Goal: Use online tool/utility: Utilize a website feature to perform a specific function

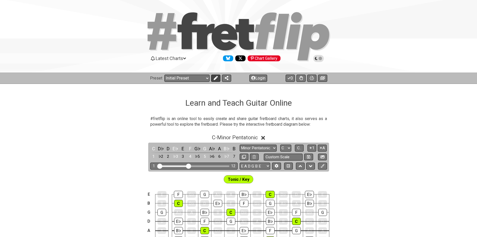
click at [216, 76] on icon at bounding box center [216, 78] width 4 height 4
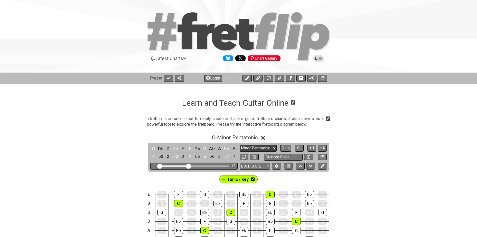
click at [272, 147] on select "Minor Pentatonic Click to edit Minor Pentatonic Major Pentatonic Minor Blues Ma…" at bounding box center [257, 148] width 37 height 7
select select "Minor / Aeolian"
click at [239, 145] on select "Minor Pentatonic Click to edit Minor Pentatonic Major Pentatonic Minor Blues Ma…" at bounding box center [257, 148] width 37 height 7
click at [251, 165] on select "E A D G B E E A D G B E E A D G B E B E A D F♯ B A D G C E A D A D G B E E♭ A♭ …" at bounding box center [254, 166] width 31 height 7
select select "A D G C F A D"
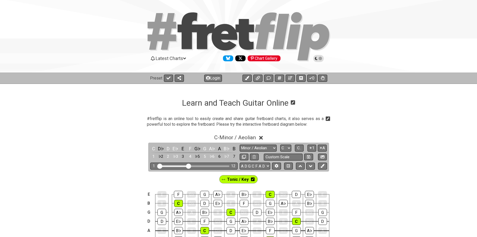
click at [239, 163] on select "E A D G B E E A D G B E E A D G B E B E A D F♯ B A D G C E A D A D G B E E♭ A♭ …" at bounding box center [254, 166] width 31 height 7
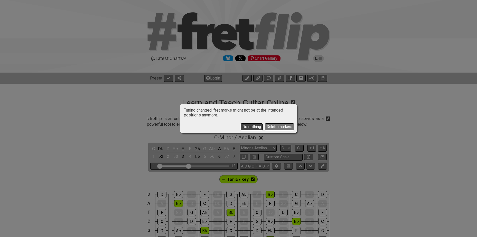
click at [247, 126] on button "Do nothing" at bounding box center [251, 126] width 22 height 7
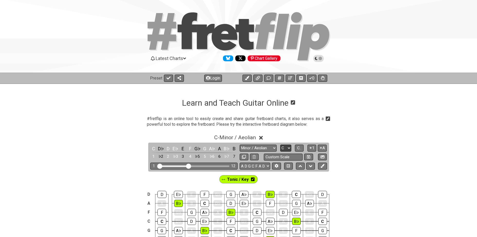
click at [288, 149] on select "A♭ A A♯ B♭ B C C♯ D♭ D D♯ E♭ E F F♯ G♭ G G♯" at bounding box center [285, 148] width 11 height 7
select select "F"
click at [280, 145] on select "A♭ A A♯ B♭ B C C♯ D♭ D D♯ E♭ E F F♯ G♭ G G♯" at bounding box center [285, 148] width 11 height 7
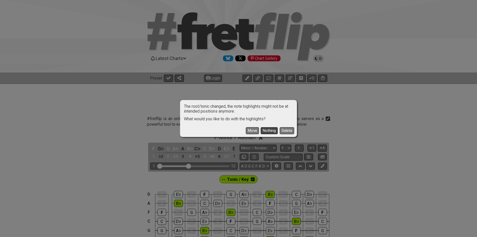
click at [265, 130] on button "Nothing" at bounding box center [268, 130] width 17 height 7
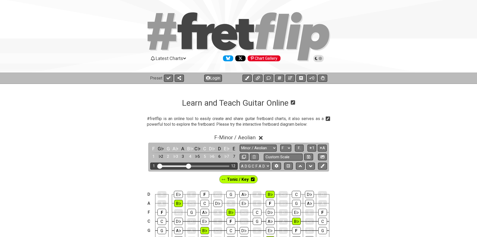
drag, startPoint x: 190, startPoint y: 164, endPoint x: 194, endPoint y: 167, distance: 4.6
click at [198, 167] on div "1 12" at bounding box center [193, 166] width 87 height 7
drag, startPoint x: 190, startPoint y: 166, endPoint x: 220, endPoint y: 166, distance: 30.3
click at [220, 166] on input "Visible fret range" at bounding box center [193, 166] width 73 height 0
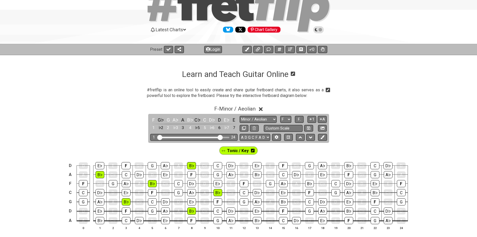
scroll to position [34, 0]
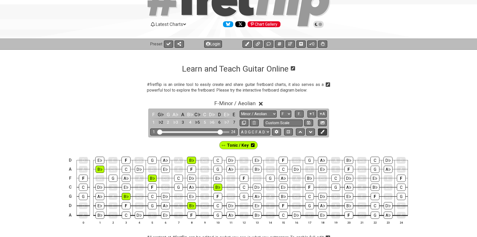
click at [323, 133] on icon at bounding box center [322, 132] width 4 height 4
click at [272, 145] on icon at bounding box center [273, 145] width 4 height 4
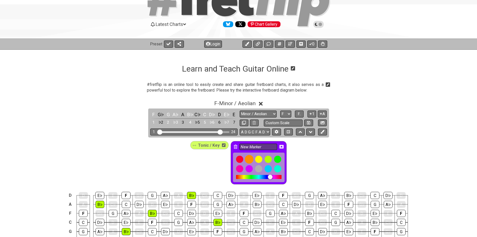
click at [248, 160] on div at bounding box center [249, 159] width 9 height 9
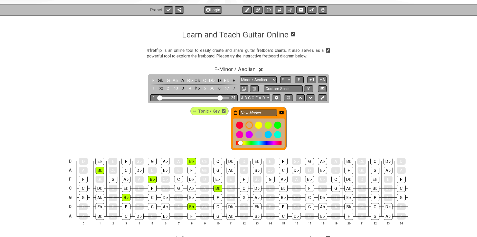
scroll to position [69, 0]
click at [83, 178] on div "F" at bounding box center [83, 179] width 9 height 7
click at [124, 207] on div "F" at bounding box center [126, 206] width 9 height 7
click at [125, 161] on div "F" at bounding box center [125, 161] width 9 height 7
click at [153, 188] on div "F" at bounding box center [152, 188] width 9 height 7
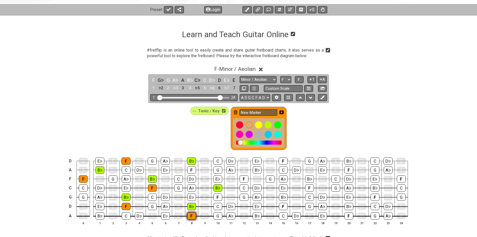
click at [192, 216] on div "F" at bounding box center [191, 215] width 9 height 7
click at [218, 197] on div "F" at bounding box center [217, 197] width 9 height 7
click at [190, 170] on div "F" at bounding box center [191, 170] width 9 height 7
click at [242, 178] on div "F" at bounding box center [243, 179] width 9 height 7
click at [281, 205] on div "F" at bounding box center [283, 206] width 9 height 7
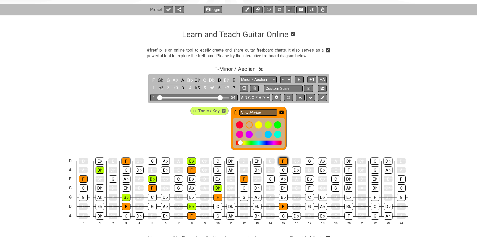
click at [281, 164] on div "F" at bounding box center [282, 161] width 9 height 7
click at [308, 188] on div "F" at bounding box center [309, 188] width 9 height 7
click at [347, 170] on div "F" at bounding box center [348, 170] width 9 height 7
click at [349, 215] on div "F" at bounding box center [348, 215] width 9 height 7
click at [373, 195] on div "F" at bounding box center [374, 197] width 9 height 7
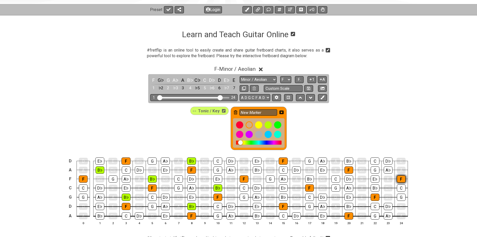
click at [400, 178] on div "F" at bounding box center [400, 179] width 9 height 7
click at [222, 112] on icon at bounding box center [224, 111] width 4 height 4
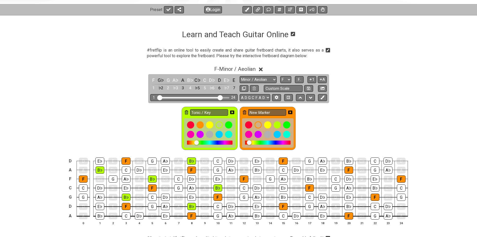
click at [186, 113] on icon at bounding box center [187, 112] width 4 height 4
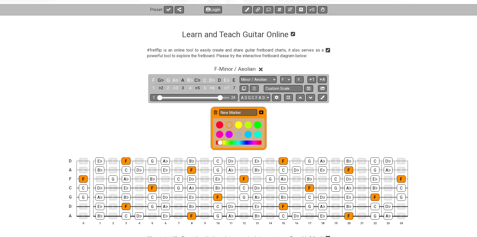
click at [260, 112] on icon at bounding box center [261, 112] width 4 height 4
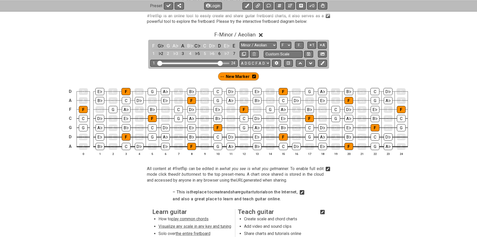
scroll to position [111, 0]
